Goal: Information Seeking & Learning: Learn about a topic

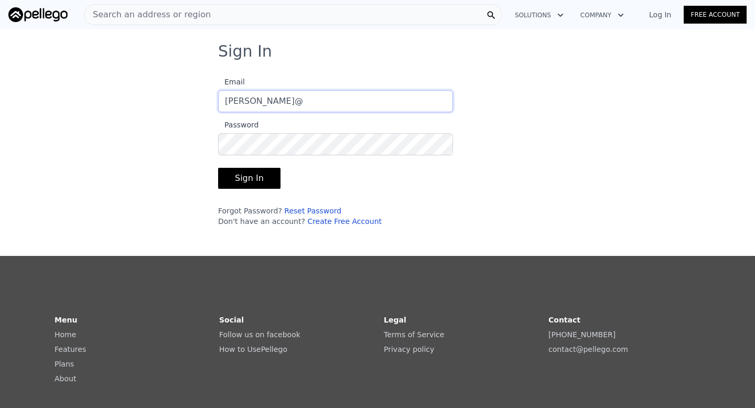
type input "[PERSON_NAME][EMAIL_ADDRESS][DOMAIN_NAME]"
click at [218, 168] on button "Sign In" at bounding box center [249, 178] width 62 height 21
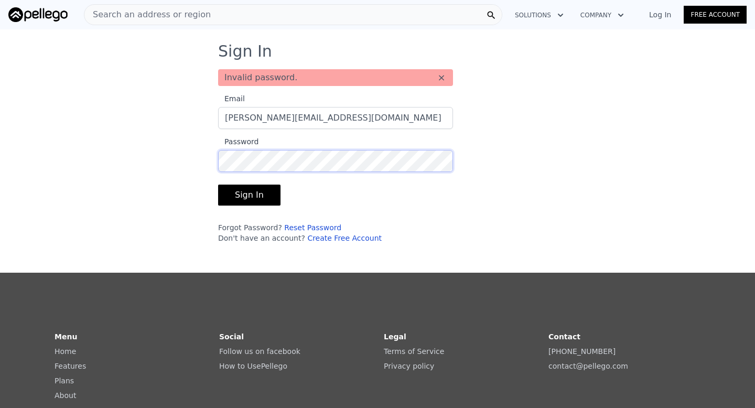
click at [218, 184] on button "Sign In" at bounding box center [249, 194] width 62 height 21
click at [159, 167] on div "Sign In Invalid password. × Email [PERSON_NAME][EMAIL_ADDRESS][DOMAIN_NAME] Pas…" at bounding box center [377, 147] width 755 height 210
click at [218, 184] on button "Sign In" at bounding box center [249, 194] width 62 height 21
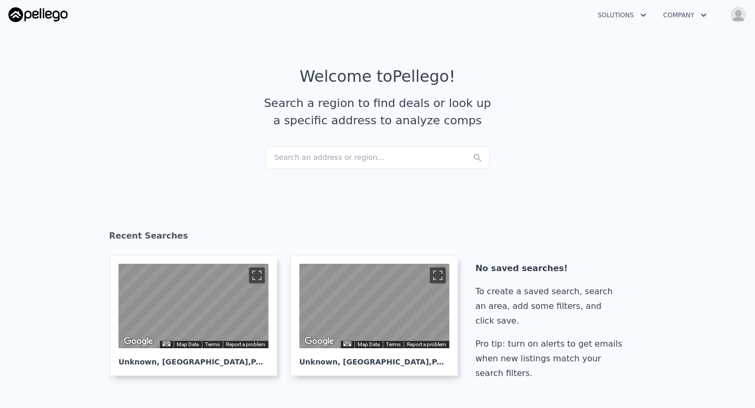
checkbox input "true"
click at [698, 18] on icon "button" at bounding box center [703, 15] width 10 height 13
click at [337, 160] on div "Search an address or region..." at bounding box center [377, 157] width 224 height 23
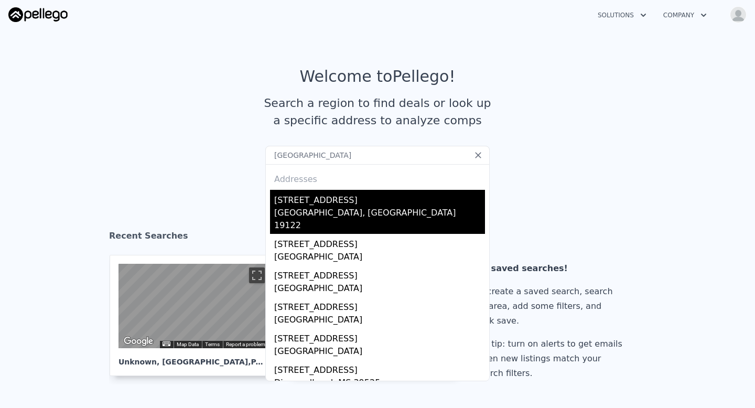
type input "[GEOGRAPHIC_DATA]"
click at [316, 207] on div "[GEOGRAPHIC_DATA], [GEOGRAPHIC_DATA] 19122" at bounding box center [379, 220] width 211 height 27
